Goal: Task Accomplishment & Management: Manage account settings

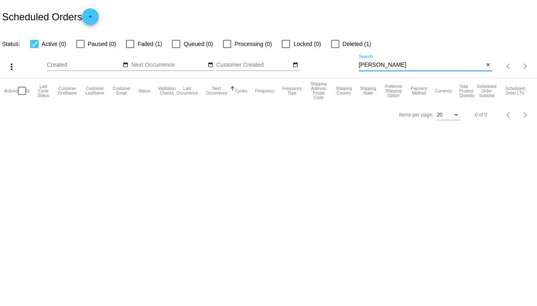
click at [384, 65] on input "[PERSON_NAME]" at bounding box center [421, 65] width 125 height 7
drag, startPoint x: 384, startPoint y: 65, endPoint x: 347, endPoint y: 67, distance: 37.0
click at [347, 67] on div "more_vert Sep Jan Feb Mar [DATE]" at bounding box center [268, 63] width 537 height 29
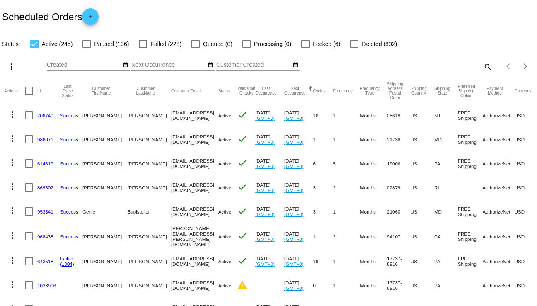
click at [484, 67] on mat-icon "search" at bounding box center [488, 66] width 10 height 13
click at [416, 62] on input "Search" at bounding box center [426, 65] width 134 height 7
type input "t"
type input "[PERSON_NAME]"
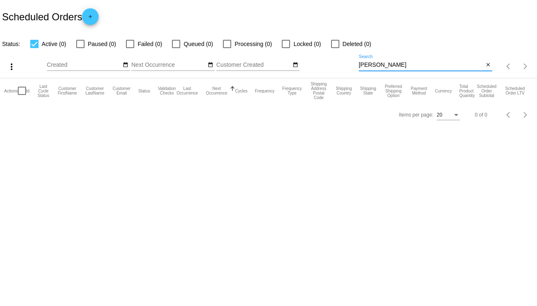
drag, startPoint x: 380, startPoint y: 63, endPoint x: 350, endPoint y: 67, distance: 30.1
click at [350, 67] on div "more_vert Sep Jan Feb Mar [DATE]" at bounding box center [268, 63] width 537 height 29
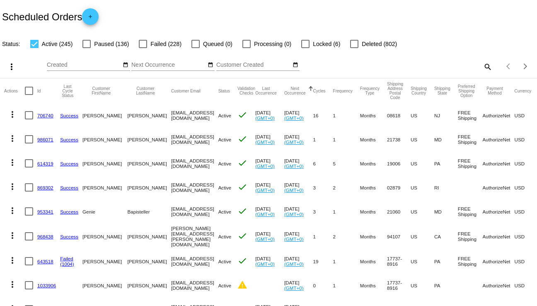
click at [483, 65] on mat-icon "search" at bounding box center [488, 66] width 10 height 13
click at [421, 62] on input "Search" at bounding box center [426, 65] width 134 height 7
paste input "[PERSON_NAME]"
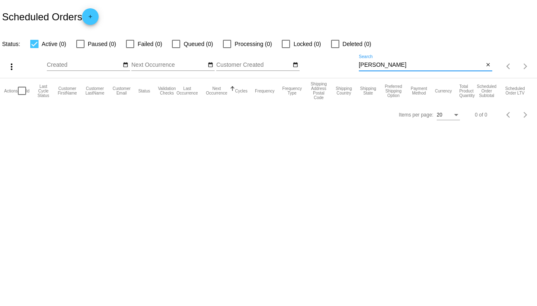
drag, startPoint x: 386, startPoint y: 63, endPoint x: 354, endPoint y: 64, distance: 31.5
click at [354, 64] on div "more_vert Sep Jan Feb Mar [DATE]" at bounding box center [268, 63] width 537 height 29
type input "[PERSON_NAME]"
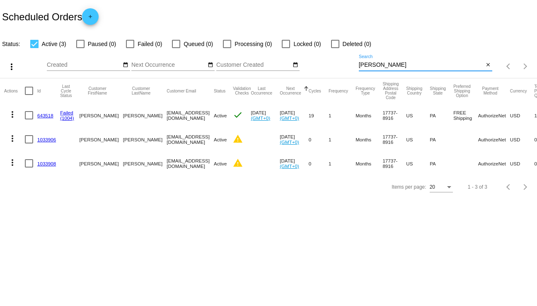
click at [46, 115] on link "643518" at bounding box center [45, 115] width 16 height 5
click at [48, 140] on link "1033906" at bounding box center [46, 139] width 19 height 5
click at [48, 165] on link "1033908" at bounding box center [46, 163] width 19 height 5
click at [47, 139] on link "1033906" at bounding box center [46, 139] width 19 height 5
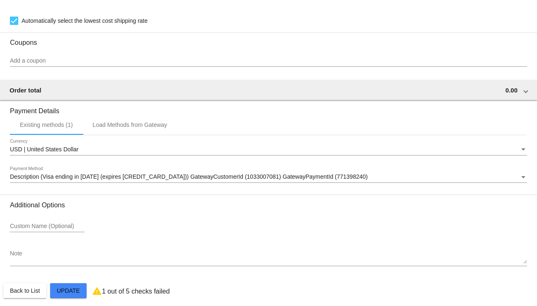
scroll to position [571, 0]
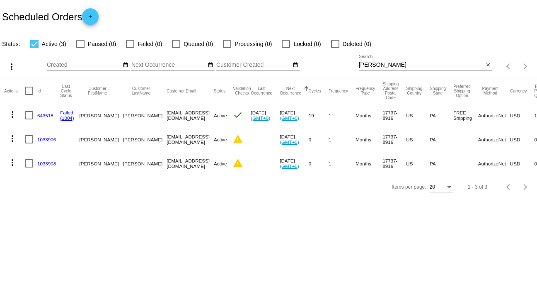
click at [42, 139] on link "1033906" at bounding box center [46, 139] width 19 height 5
click at [42, 114] on link "643518" at bounding box center [45, 115] width 16 height 5
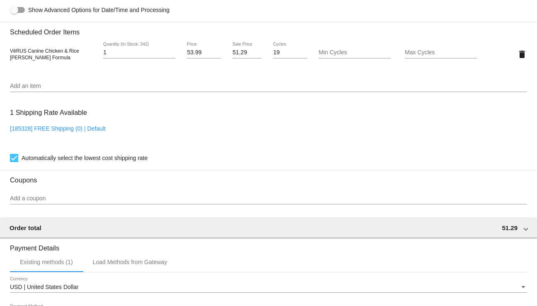
scroll to position [580, 0]
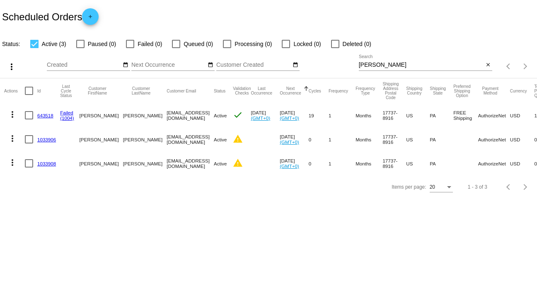
click at [50, 138] on link "1033906" at bounding box center [46, 139] width 19 height 5
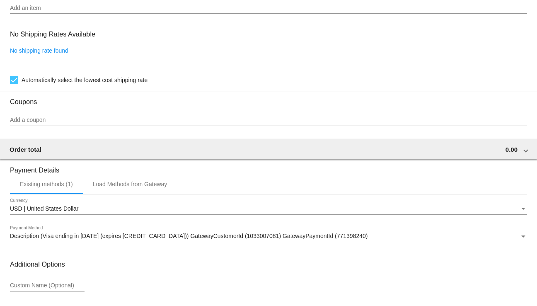
scroll to position [488, 0]
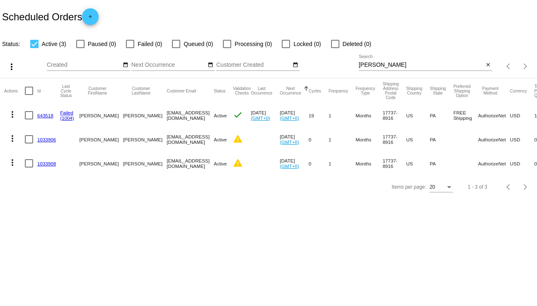
click at [48, 114] on link "643518" at bounding box center [45, 115] width 16 height 5
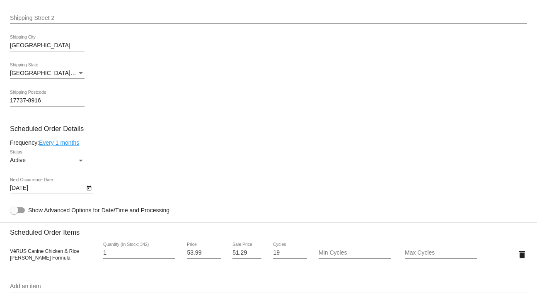
scroll to position [373, 0]
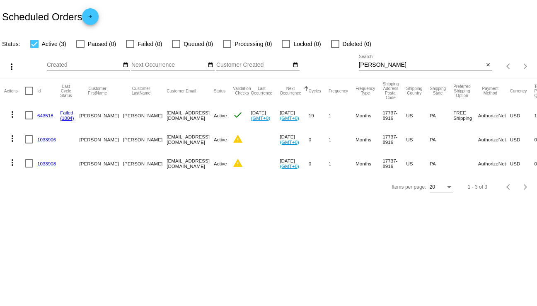
click at [44, 140] on link "1033906" at bounding box center [46, 139] width 19 height 5
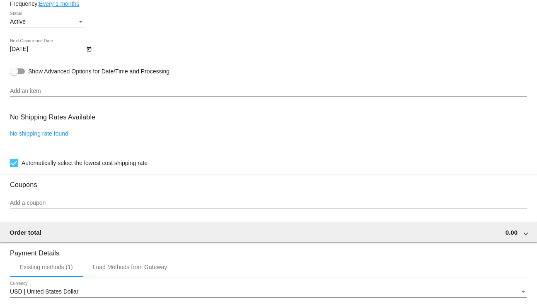
scroll to position [405, 0]
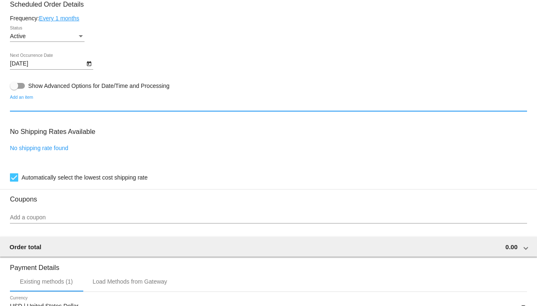
click at [23, 109] on input "Add an item" at bounding box center [268, 105] width 517 height 7
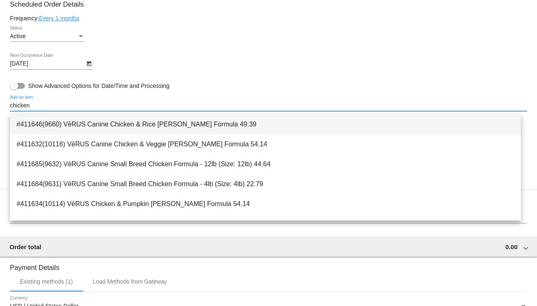
type input "chicken"
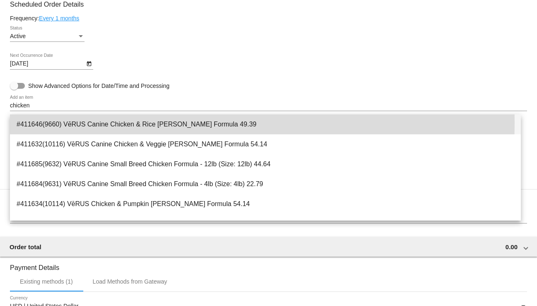
click at [104, 123] on span "#411646(9660) VēRUS Canine Chicken & Rice [PERSON_NAME] Formula 49.39" at bounding box center [266, 124] width 498 height 20
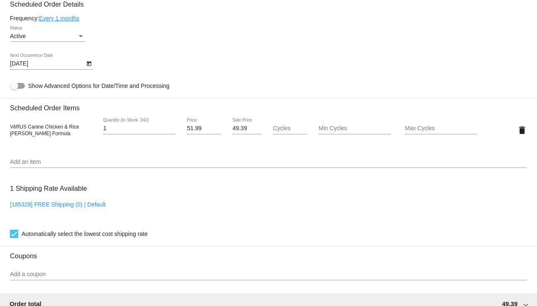
click at [310, 197] on div "1 Shipping Rate Available [185328] FREE Shipping (0) | Default Automatically se…" at bounding box center [268, 209] width 517 height 60
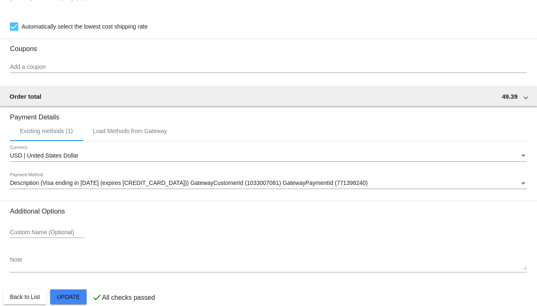
scroll to position [628, 0]
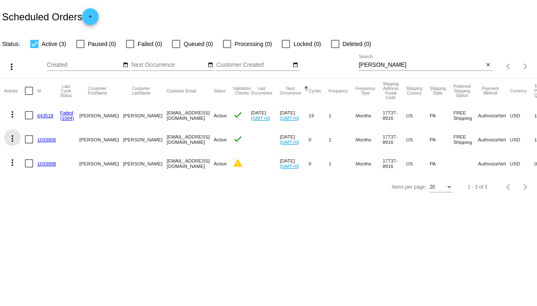
click at [15, 137] on mat-icon "more_vert" at bounding box center [12, 138] width 10 height 10
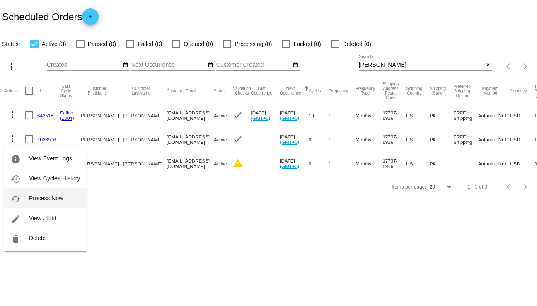
click at [52, 195] on span "Process Now" at bounding box center [46, 198] width 34 height 7
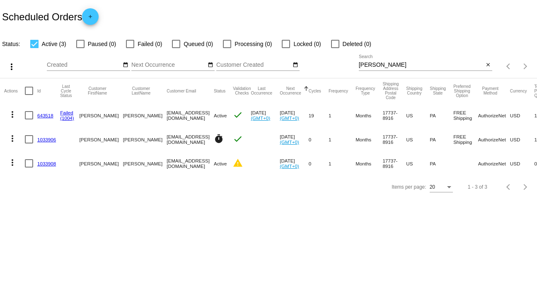
click at [12, 115] on mat-icon "more_vert" at bounding box center [12, 114] width 10 height 10
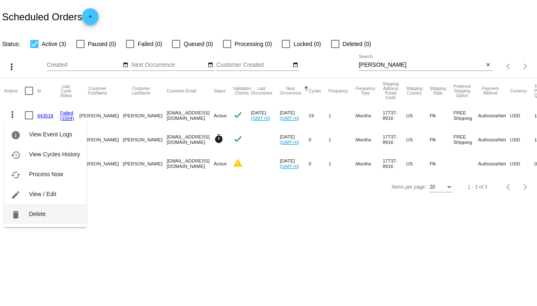
click at [43, 211] on span "Delete" at bounding box center [37, 214] width 17 height 7
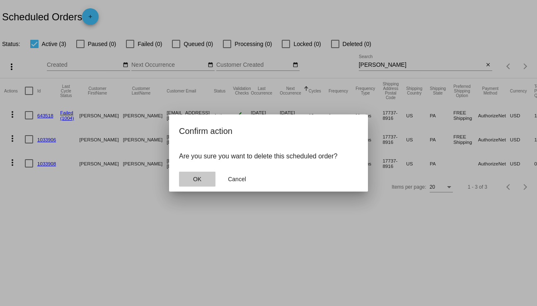
click at [199, 179] on span "OK" at bounding box center [197, 179] width 8 height 7
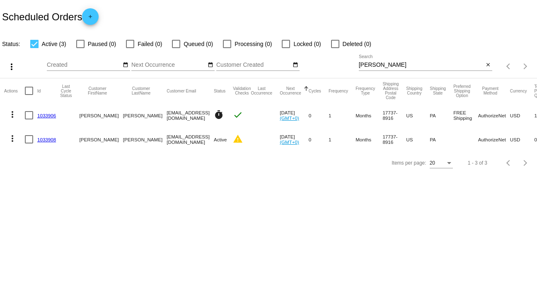
click at [13, 138] on mat-icon "more_vert" at bounding box center [12, 138] width 10 height 10
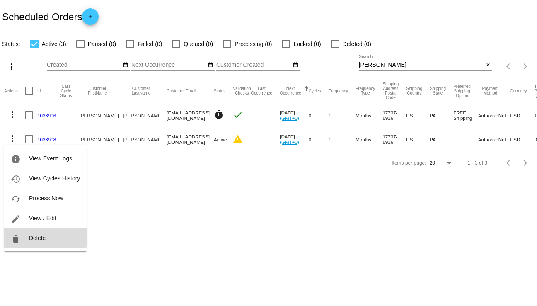
click at [38, 235] on span "Delete" at bounding box center [37, 238] width 17 height 7
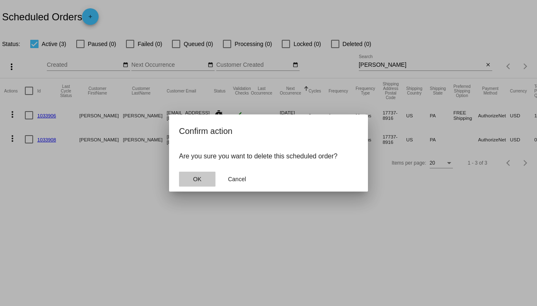
click at [194, 177] on span "OK" at bounding box center [197, 179] width 8 height 7
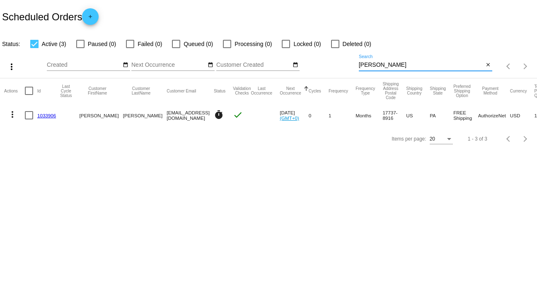
drag, startPoint x: 397, startPoint y: 64, endPoint x: 347, endPoint y: 62, distance: 49.8
click at [347, 62] on div "more_vert Sep Jan Feb Mar [DATE]" at bounding box center [268, 63] width 537 height 29
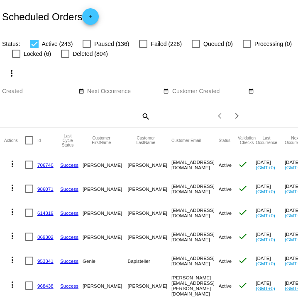
click at [140, 118] on mat-icon "search" at bounding box center [145, 116] width 10 height 13
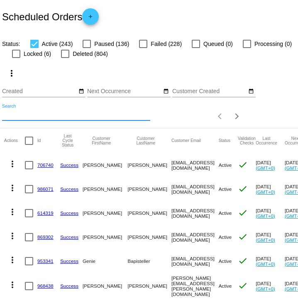
click at [45, 117] on input "Search" at bounding box center [76, 115] width 148 height 7
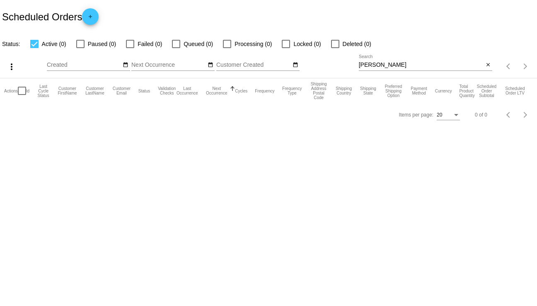
click at [353, 63] on div "Sep Jan Feb Mar Apr Su Mo" at bounding box center [203, 67] width 312 height 24
drag, startPoint x: 366, startPoint y: 66, endPoint x: 357, endPoint y: 63, distance: 10.5
click at [357, 63] on div "more_vert Sep Jan Feb Mar [DATE]" at bounding box center [268, 63] width 537 height 29
type input "chong"
click at [297, 176] on body "Scheduled Orders add Status: Active (0) Paused (0) Failed (0) Queued (0) Proces…" at bounding box center [268, 153] width 537 height 306
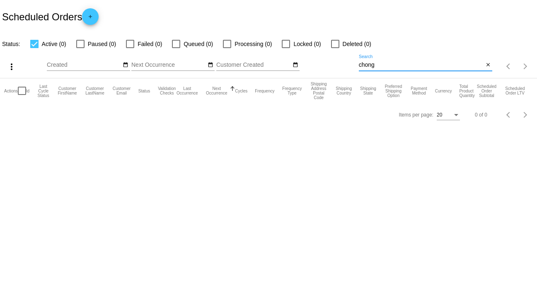
drag, startPoint x: 368, startPoint y: 65, endPoint x: 345, endPoint y: 66, distance: 23.2
click at [345, 66] on div "more_vert Sep Jan Feb Mar [DATE]" at bounding box center [268, 63] width 537 height 29
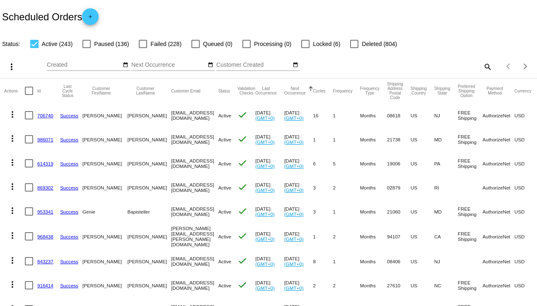
click at [483, 69] on mat-icon "search" at bounding box center [488, 66] width 10 height 13
click at [416, 63] on input "Search" at bounding box center [426, 65] width 134 height 7
paste input "[PERSON_NAME]"
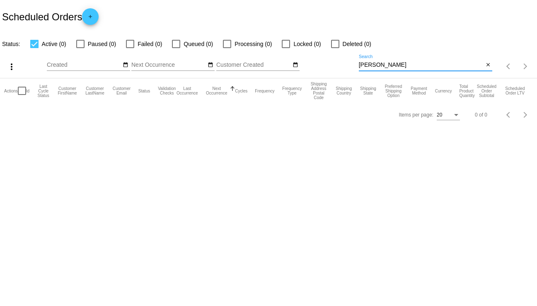
type input "[PERSON_NAME]"
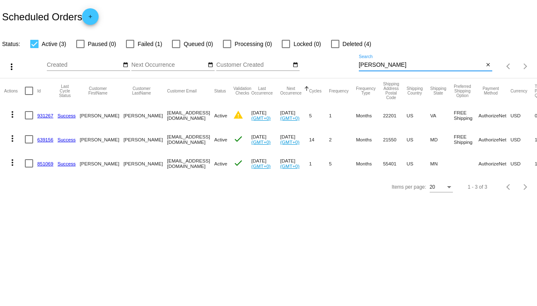
click at [47, 114] on link "931267" at bounding box center [45, 115] width 16 height 5
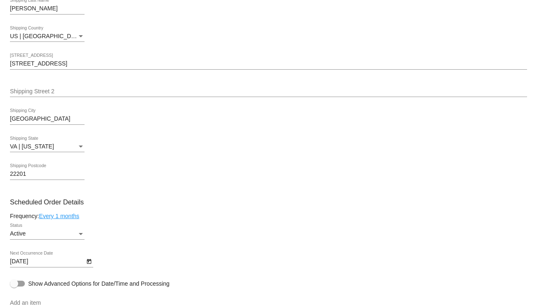
scroll to position [290, 0]
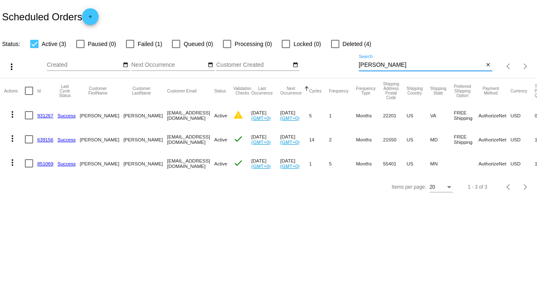
drag, startPoint x: 370, startPoint y: 63, endPoint x: 352, endPoint y: 65, distance: 18.4
click at [352, 65] on div "more_vert Sep Jan Feb Mar [DATE]" at bounding box center [268, 63] width 537 height 29
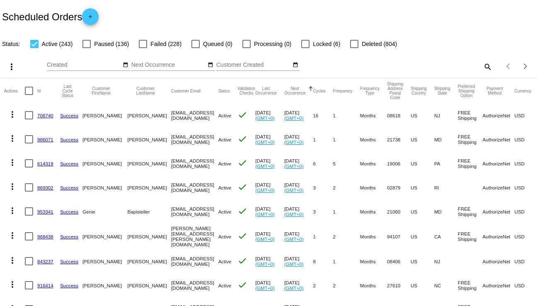
click at [483, 62] on mat-icon "search" at bounding box center [488, 66] width 10 height 13
click at [419, 63] on input "Search" at bounding box center [426, 65] width 134 height 7
paste input "Mariah Acap"
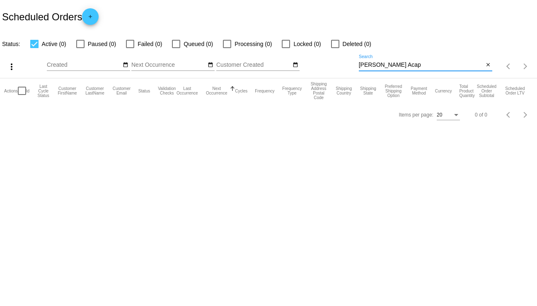
drag, startPoint x: 393, startPoint y: 63, endPoint x: 379, endPoint y: 67, distance: 14.6
click at [379, 67] on input "Mariah Acap" at bounding box center [421, 65] width 125 height 7
type input "Mariah"
drag, startPoint x: 383, startPoint y: 65, endPoint x: 347, endPoint y: 65, distance: 36.1
click at [347, 65] on div "more_vert Sep Jan Feb Mar [DATE]" at bounding box center [268, 63] width 537 height 29
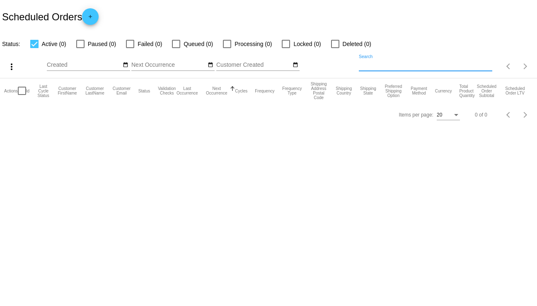
paste input "Mariah Acap"
drag, startPoint x: 376, startPoint y: 63, endPoint x: 338, endPoint y: 66, distance: 38.2
click at [338, 66] on div "more_vert Sep Jan Feb Mar [DATE]" at bounding box center [268, 63] width 537 height 29
type input "Acap"
click at [357, 64] on div "Sep Jan Feb Mar Apr Su Mo" at bounding box center [203, 67] width 312 height 24
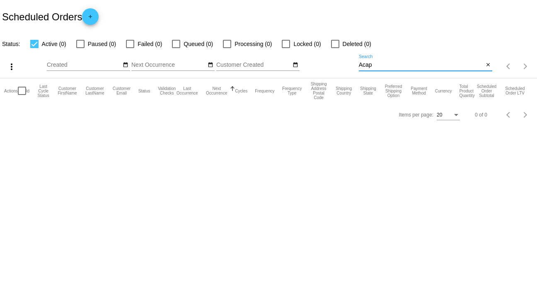
click at [361, 64] on input "Acap" at bounding box center [421, 65] width 125 height 7
paste input "Tim"
drag, startPoint x: 387, startPoint y: 64, endPoint x: 375, endPoint y: 66, distance: 12.5
click at [375, 66] on input "Tim Acap" at bounding box center [421, 65] width 125 height 7
type input "Tim"
